Goal: Task Accomplishment & Management: Manage account settings

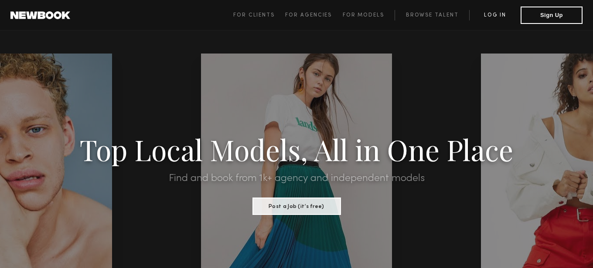
click at [505, 13] on link "Log in" at bounding box center [494, 15] width 51 height 10
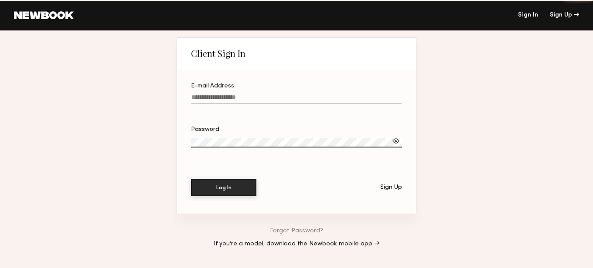
type input "**********"
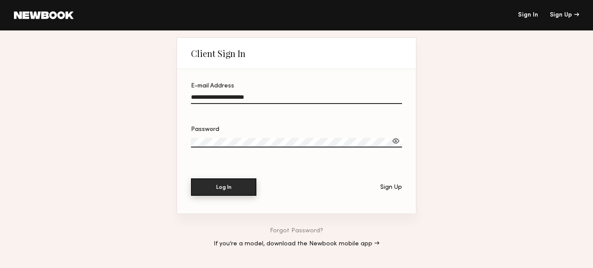
click at [233, 193] on button "Log In" at bounding box center [223, 187] width 65 height 17
click at [225, 193] on button "Log In" at bounding box center [223, 187] width 65 height 17
click at [396, 140] on div at bounding box center [395, 141] width 9 height 9
click at [397, 138] on div at bounding box center [395, 141] width 9 height 9
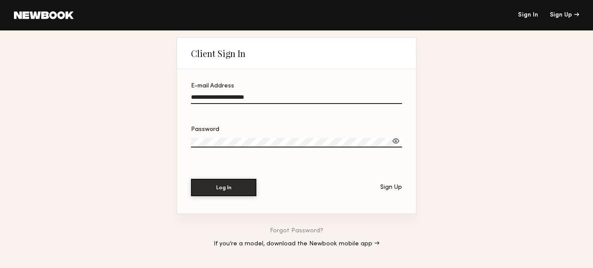
click at [396, 141] on div at bounding box center [395, 141] width 9 height 9
click at [213, 188] on button "Log In" at bounding box center [223, 187] width 65 height 17
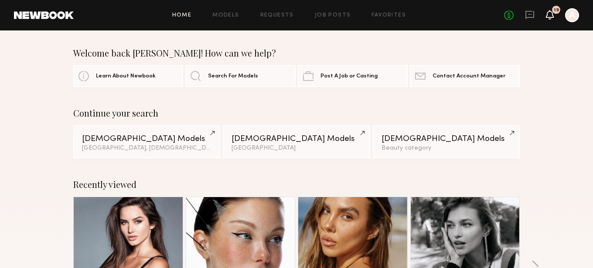
click at [550, 17] on icon at bounding box center [549, 14] width 7 height 6
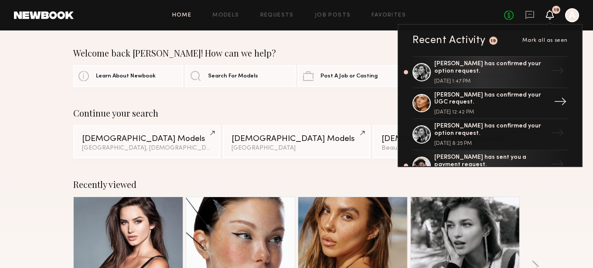
click at [521, 105] on div "Payton O. has confirmed your UGC request." at bounding box center [490, 99] width 113 height 15
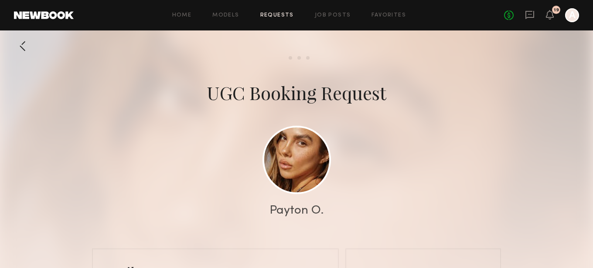
scroll to position [799, 0]
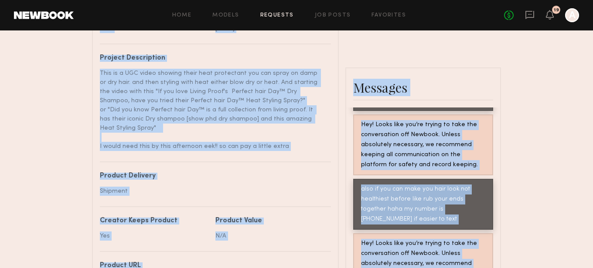
drag, startPoint x: 531, startPoint y: 185, endPoint x: 529, endPoint y: 279, distance: 93.7
click at [529, 268] on html "Home Models Requests Job Posts Favorites Sign Out No fees up to $5,000 19 A Sen…" at bounding box center [296, 60] width 593 height 873
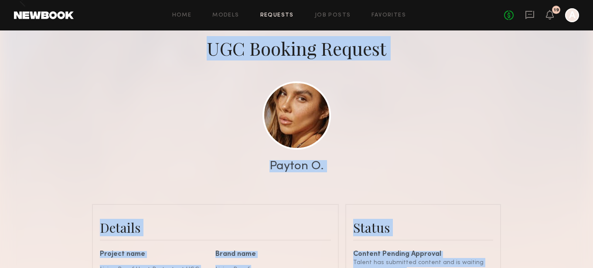
drag, startPoint x: 529, startPoint y: 197, endPoint x: 525, endPoint y: 27, distance: 170.8
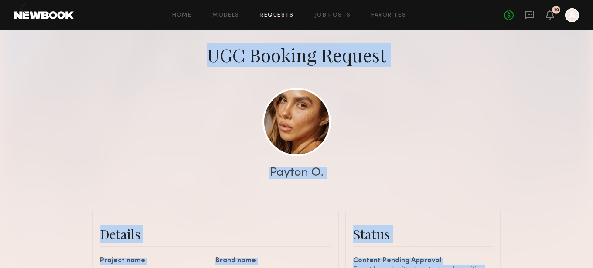
click at [565, 133] on div at bounding box center [296, 136] width 593 height 349
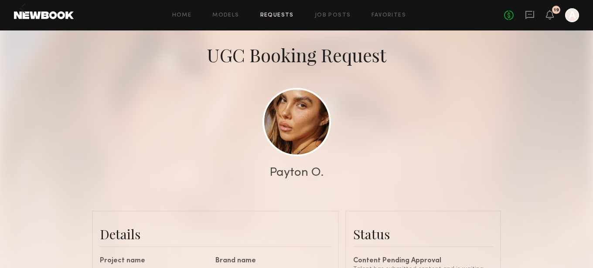
click at [535, 130] on div at bounding box center [296, 136] width 593 height 349
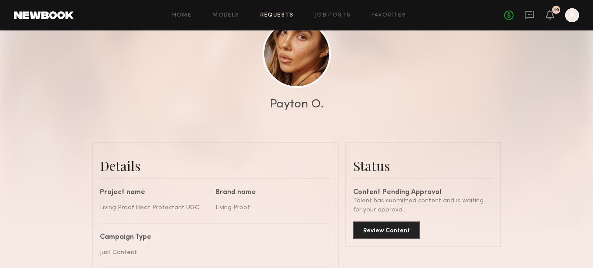
scroll to position [108, 0]
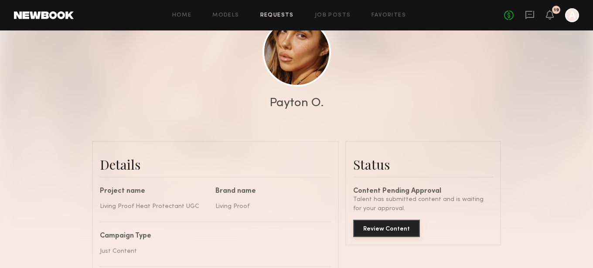
click at [376, 224] on button "Review Content" at bounding box center [386, 228] width 67 height 17
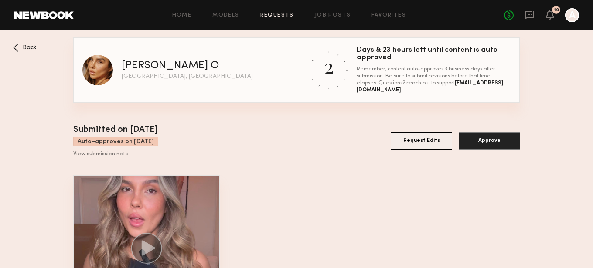
click at [149, 246] on icon at bounding box center [149, 248] width 14 height 15
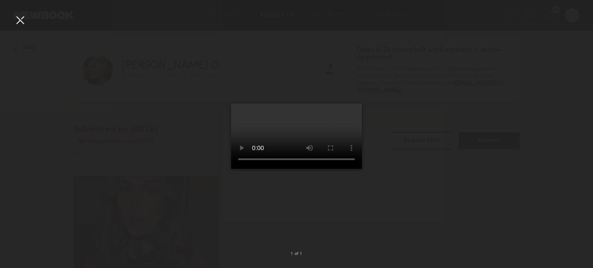
click at [359, 138] on div at bounding box center [296, 127] width 593 height 227
click at [19, 22] on div at bounding box center [20, 20] width 14 height 14
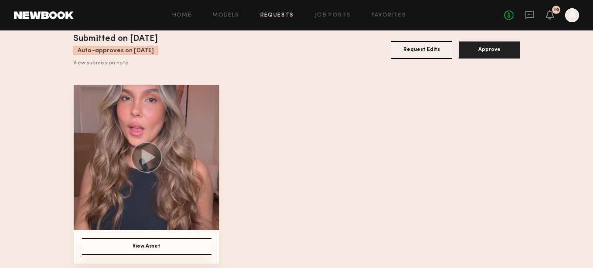
scroll to position [94, 0]
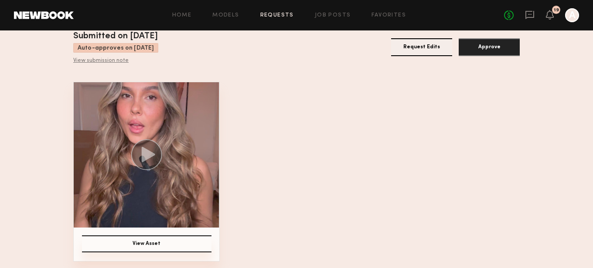
click at [178, 243] on button "View Asset" at bounding box center [146, 244] width 129 height 17
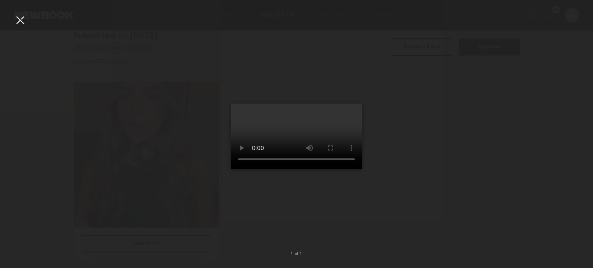
click at [19, 20] on div at bounding box center [20, 20] width 14 height 14
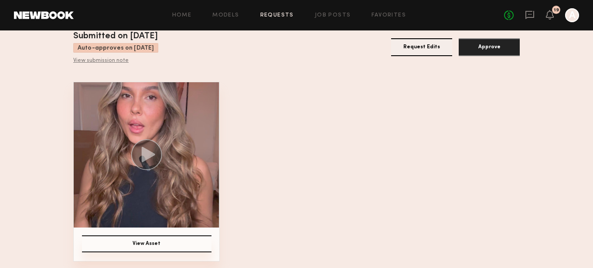
click at [143, 153] on icon at bounding box center [149, 154] width 14 height 15
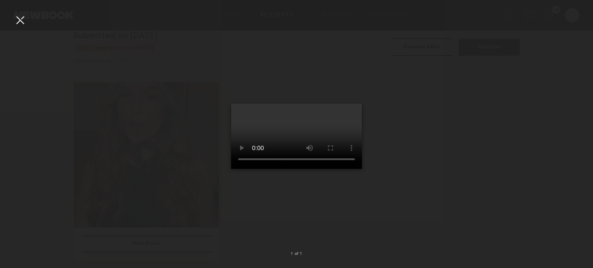
click at [376, 222] on div at bounding box center [296, 127] width 593 height 227
click at [15, 19] on div at bounding box center [20, 20] width 14 height 14
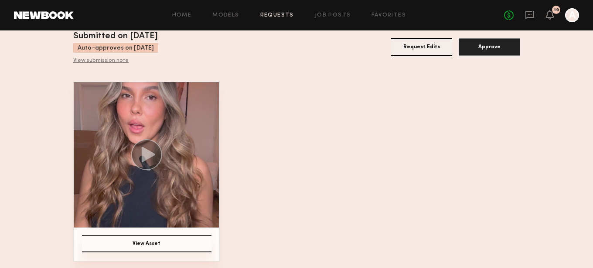
click at [524, 172] on nb-booking-gallery "Back Payton O Los Angeles, CA 2 Days & 23 hours left until content is auto-appr…" at bounding box center [296, 103] width 593 height 318
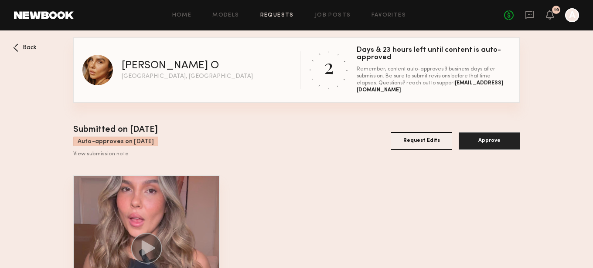
scroll to position [0, 0]
click at [530, 14] on icon at bounding box center [529, 14] width 3 height 1
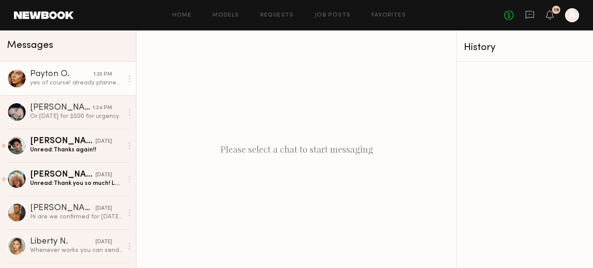
click at [83, 78] on div "Payton O." at bounding box center [61, 74] width 63 height 9
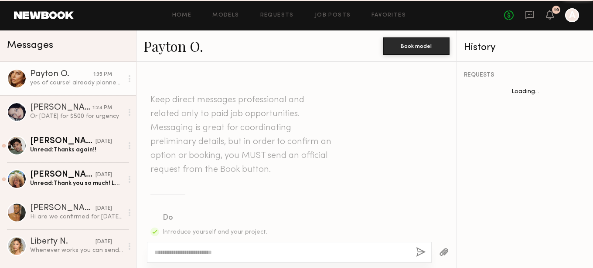
scroll to position [744, 0]
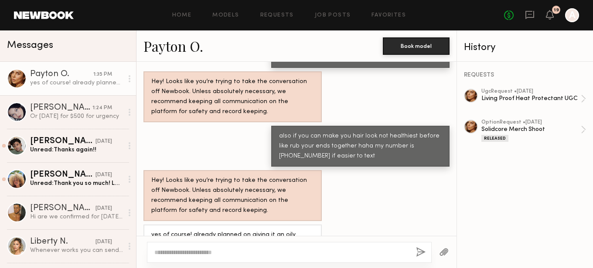
click at [239, 253] on textarea at bounding box center [281, 252] width 254 height 9
click at [226, 251] on textarea "**********" at bounding box center [281, 252] width 254 height 9
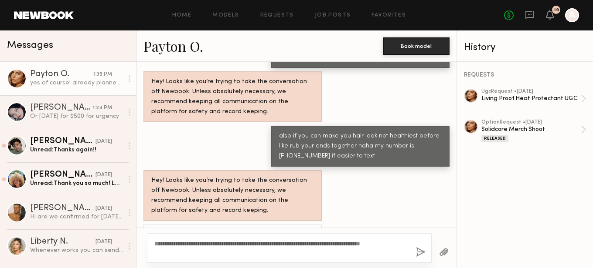
click at [217, 259] on div "**********" at bounding box center [289, 249] width 285 height 30
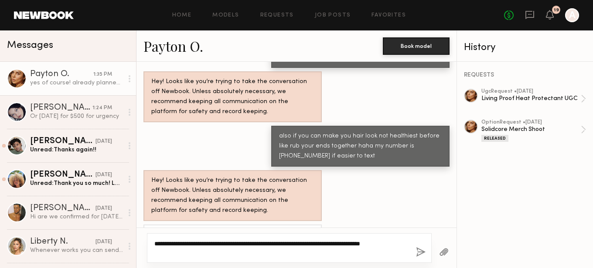
click at [200, 254] on textarea "**********" at bounding box center [281, 248] width 254 height 17
type textarea "**********"
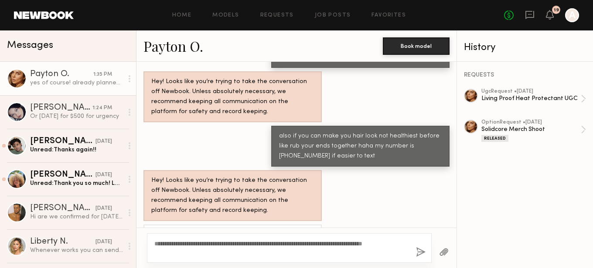
click at [419, 252] on button "button" at bounding box center [421, 252] width 10 height 11
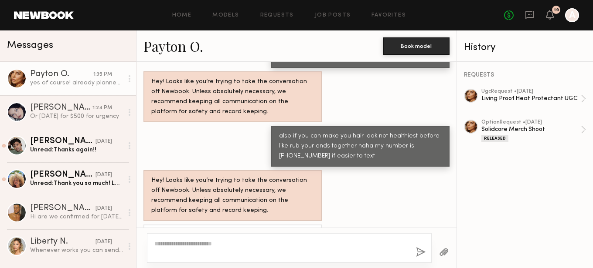
scroll to position [862, 0]
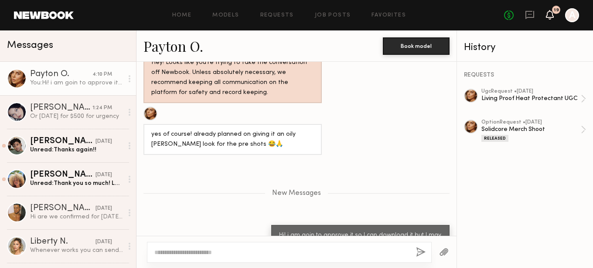
click at [550, 16] on icon at bounding box center [549, 14] width 7 height 6
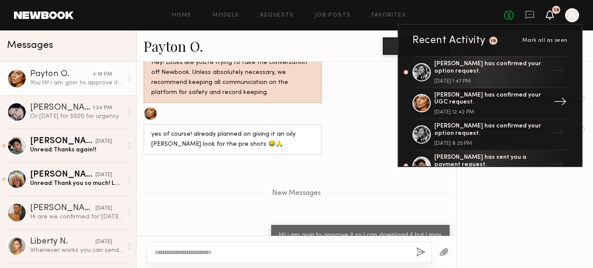
click at [487, 106] on div "Payton O. has confirmed your UGC request." at bounding box center [490, 99] width 113 height 15
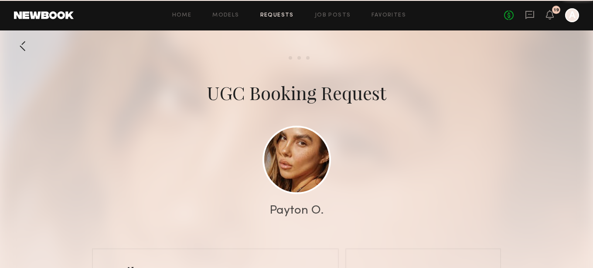
scroll to position [860, 0]
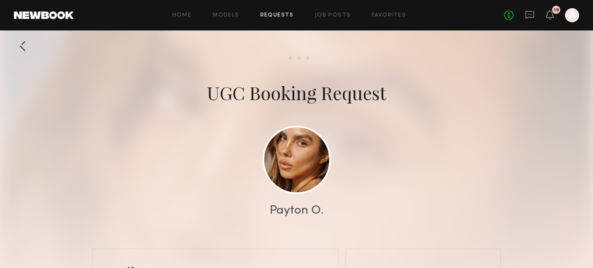
click at [20, 48] on div at bounding box center [22, 45] width 17 height 17
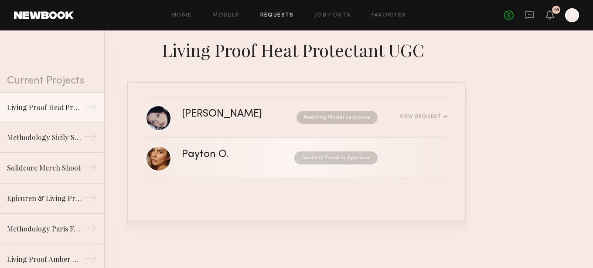
click at [342, 158] on nb-request-status "Content Pending Approval" at bounding box center [335, 158] width 83 height 13
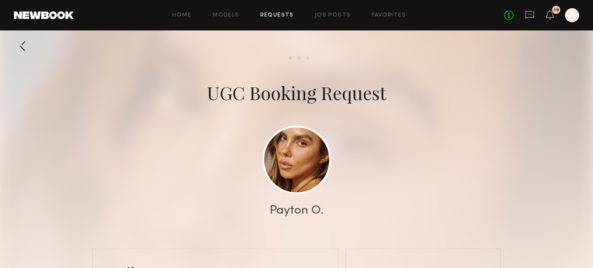
scroll to position [860, 0]
click at [497, 152] on div at bounding box center [296, 174] width 593 height 349
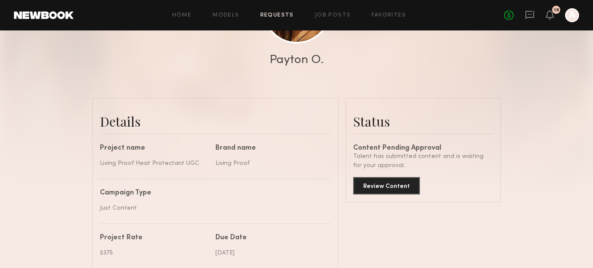
scroll to position [157, 0]
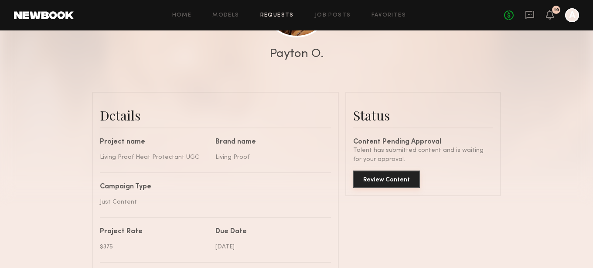
click at [374, 178] on button "Review Content" at bounding box center [386, 179] width 67 height 17
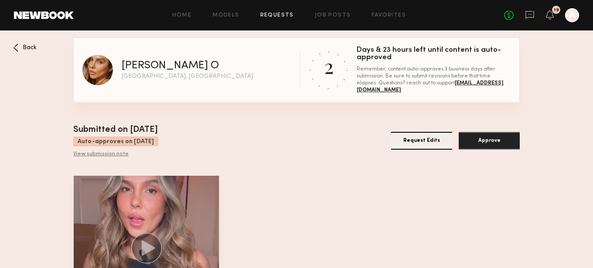
click at [500, 142] on button "Approve" at bounding box center [488, 141] width 61 height 18
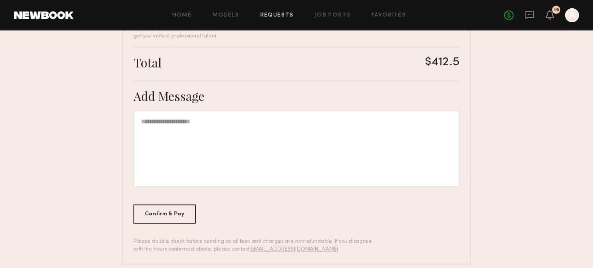
scroll to position [256, 0]
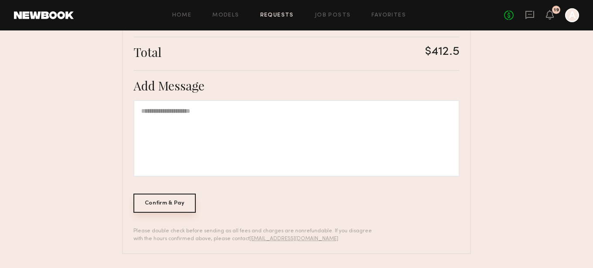
click at [174, 201] on div "Confirm & Pay" at bounding box center [164, 203] width 62 height 19
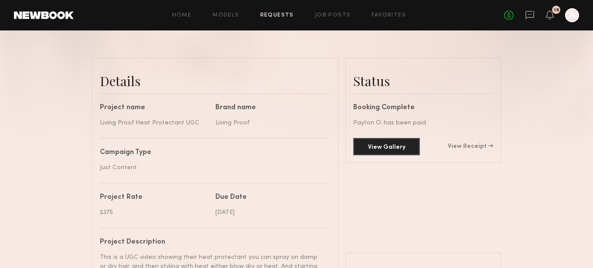
scroll to position [192, 0]
click at [404, 148] on button "View Gallery" at bounding box center [386, 145] width 67 height 17
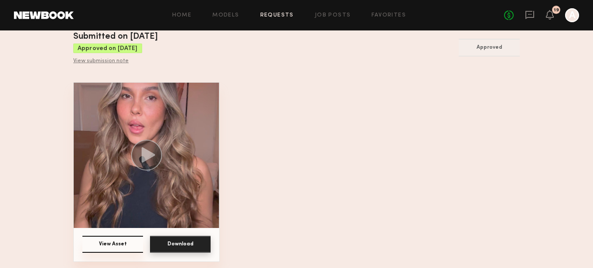
scroll to position [94, 0]
click at [194, 242] on button "Download" at bounding box center [180, 244] width 61 height 17
